Goal: Task Accomplishment & Management: Use online tool/utility

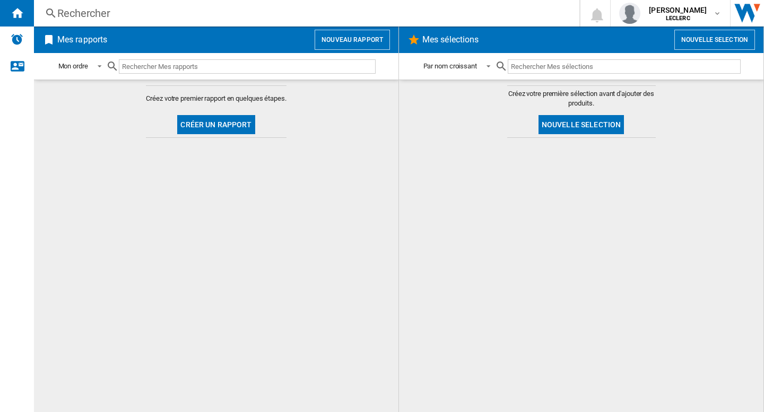
click at [343, 41] on button "Nouveau rapport" at bounding box center [352, 40] width 75 height 20
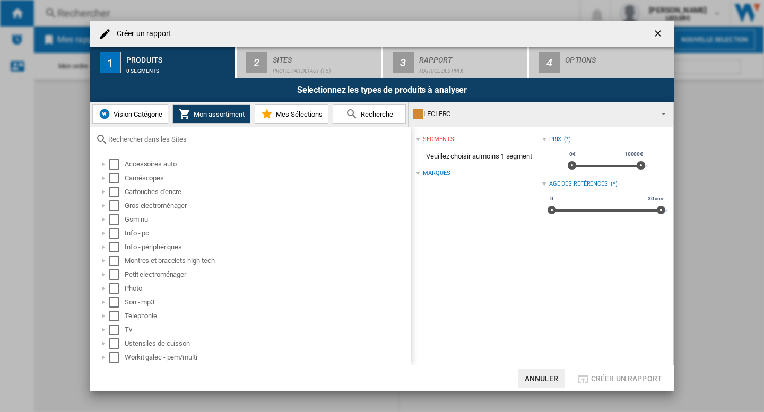
click at [464, 111] on div "LECLERC" at bounding box center [532, 114] width 239 height 15
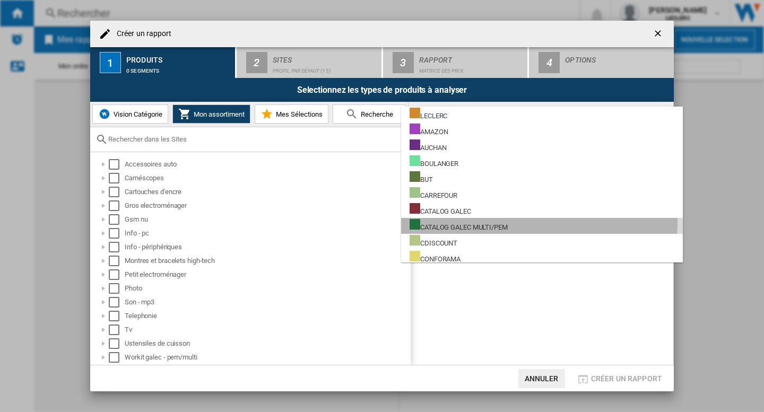
click at [463, 220] on div "CATALOG GALEC MULTI/PEM" at bounding box center [459, 225] width 98 height 13
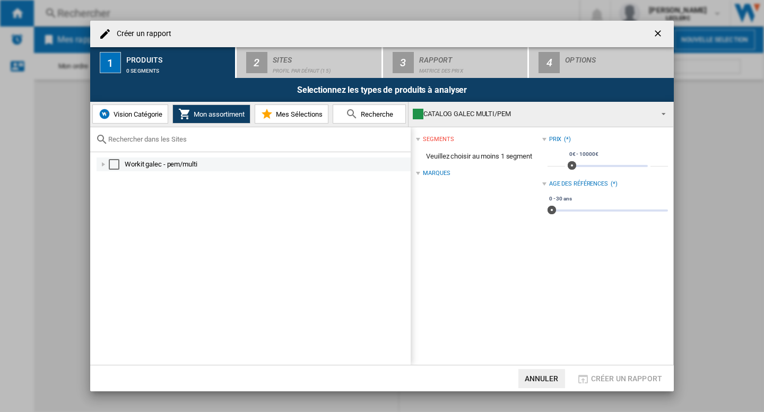
click at [114, 164] on div "Select" at bounding box center [114, 164] width 11 height 11
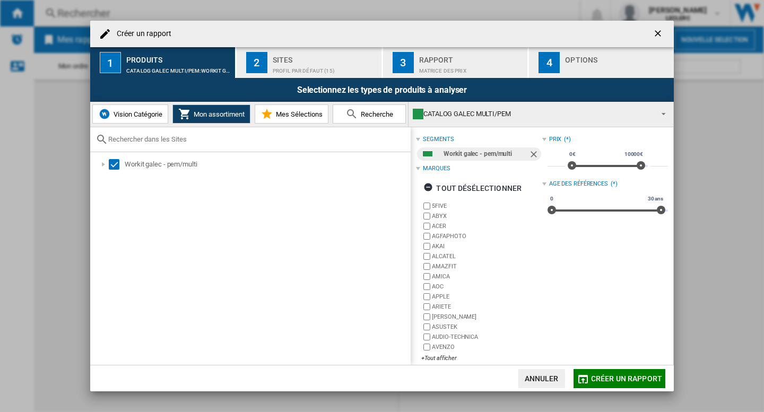
click at [608, 384] on button "Créer un rapport" at bounding box center [620, 378] width 92 height 19
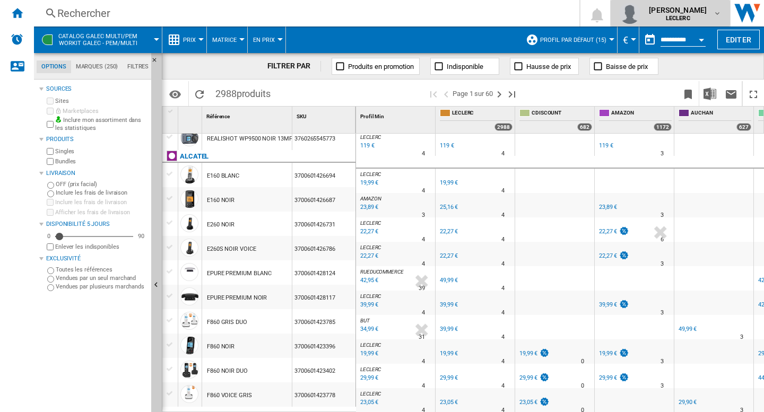
click at [704, 15] on span "[PERSON_NAME]" at bounding box center [678, 10] width 58 height 11
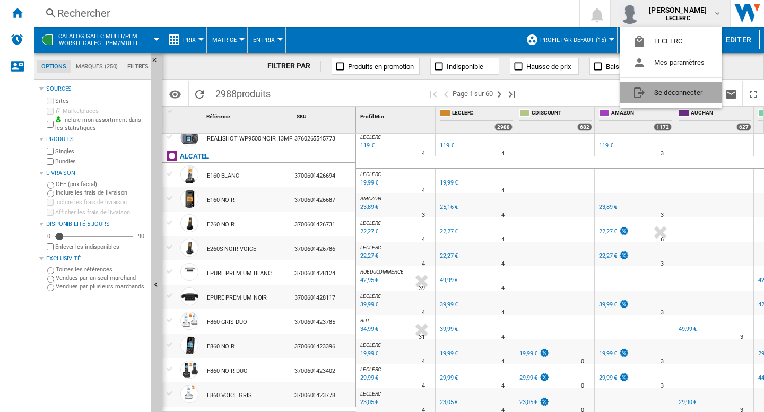
click at [676, 92] on button "Se déconnecter" at bounding box center [671, 92] width 102 height 21
